Goal: Information Seeking & Learning: Find contact information

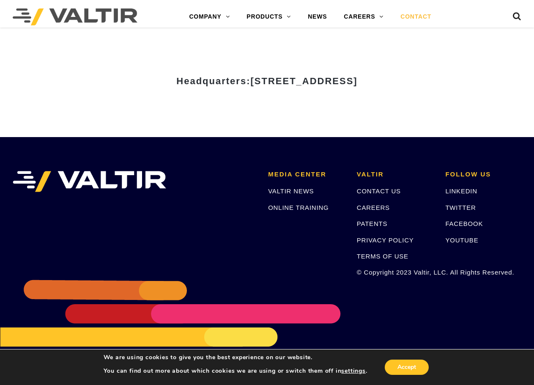
scroll to position [1074, 0]
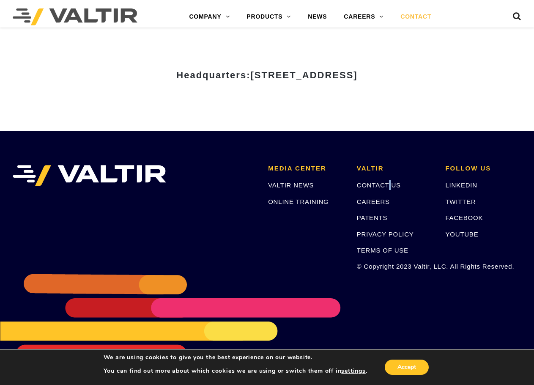
click at [390, 181] on li "[PERSON_NAME] CONTACT US CAREERS PATENTS PRIVACY POLICY TERMS OF USE © Copyrigh…" at bounding box center [395, 221] width 89 height 113
click at [390, 184] on link "CONTACT US" at bounding box center [379, 184] width 44 height 7
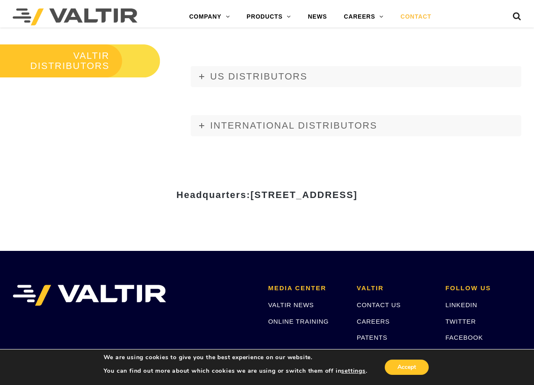
scroll to position [973, 0]
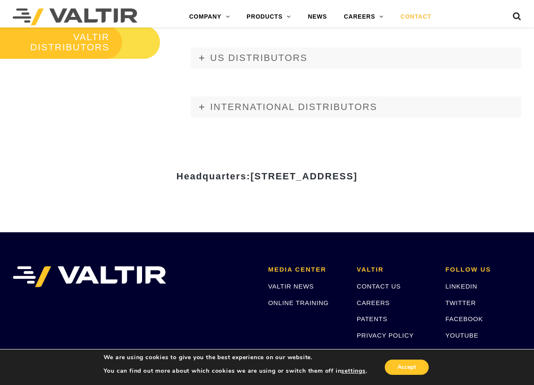
drag, startPoint x: 167, startPoint y: 175, endPoint x: 277, endPoint y: 181, distance: 111.0
click at [277, 181] on strong "Headquarters: 15601 Dallas Parkway, Suite 525 | Addison, TX 75001" at bounding box center [266, 176] width 181 height 11
click at [284, 177] on span "15601 Dallas Parkway, Suite 525 | Addison, TX 75001" at bounding box center [303, 176] width 107 height 11
drag, startPoint x: 170, startPoint y: 176, endPoint x: 442, endPoint y: 175, distance: 272.8
click at [357, 175] on span "15601 Dallas Parkway, Suite 525 | Addison, TX 75001" at bounding box center [303, 176] width 107 height 11
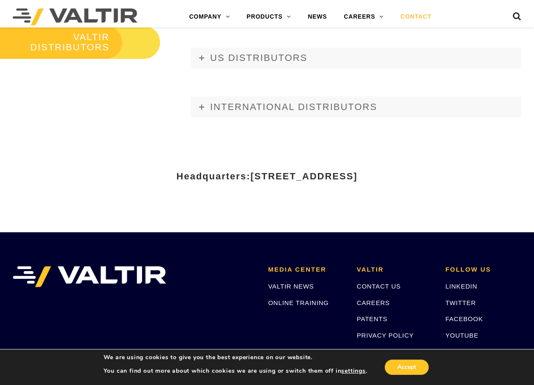
copy span "15601 Dallas Parkway, Suite 525 | Addison, TX 75001"
